Goal: Information Seeking & Learning: Learn about a topic

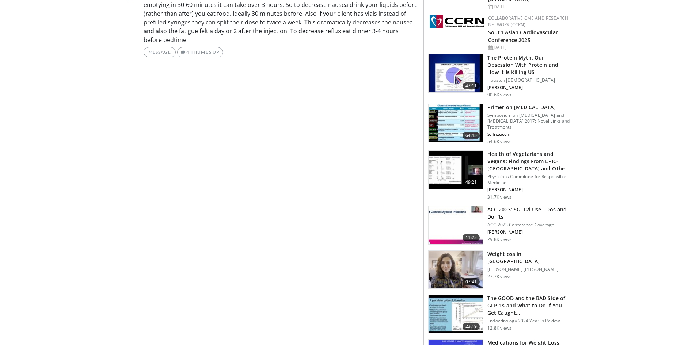
scroll to position [329, 0]
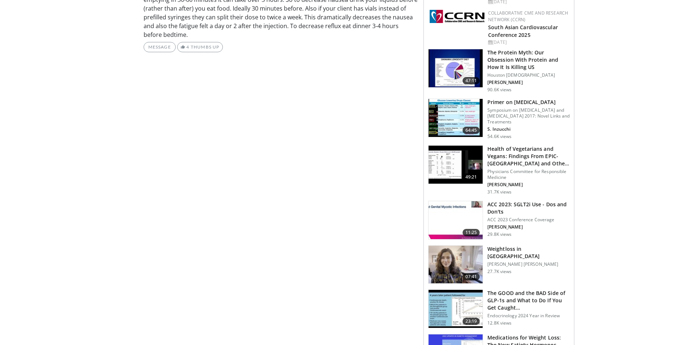
click at [469, 262] on img at bounding box center [456, 265] width 54 height 38
